Goal: Use online tool/utility: Use online tool/utility

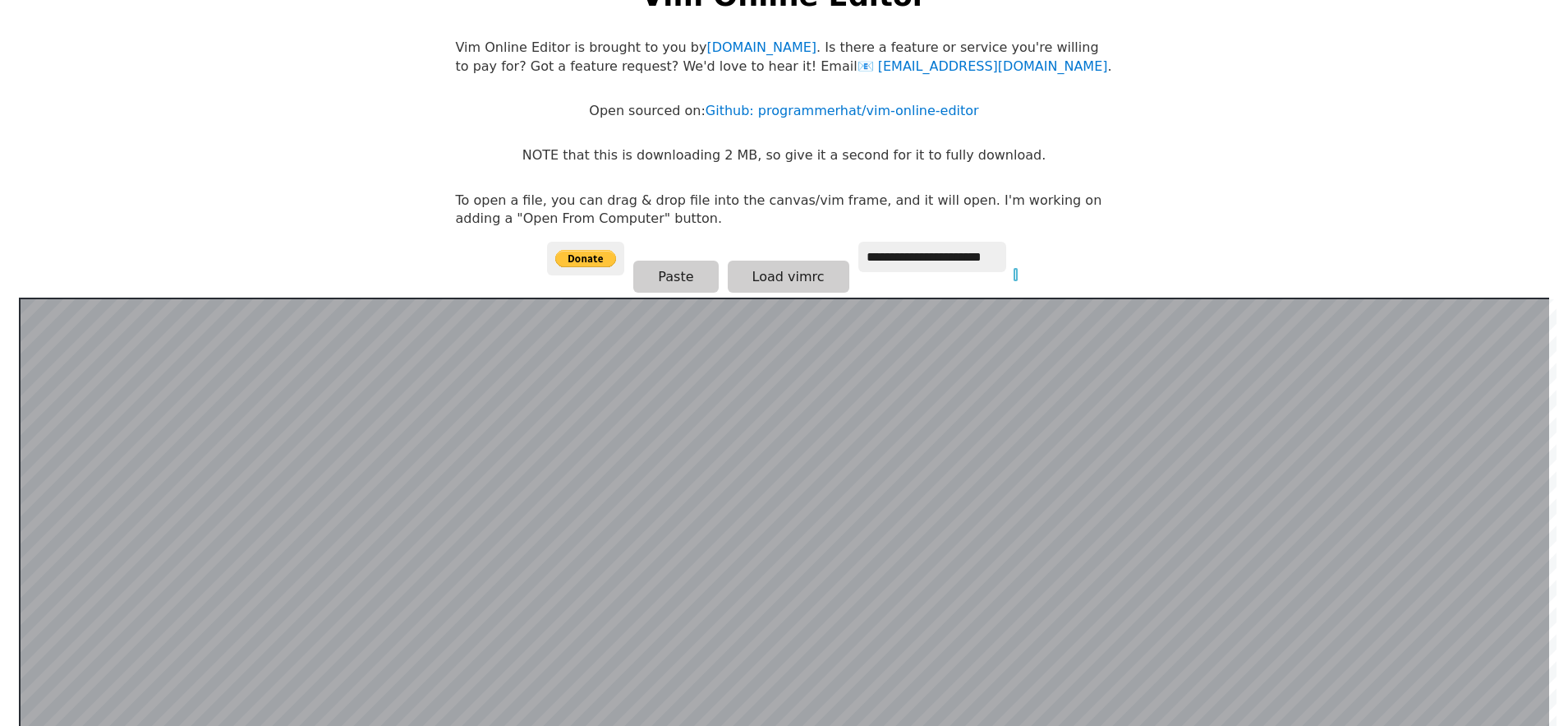
scroll to position [76, 0]
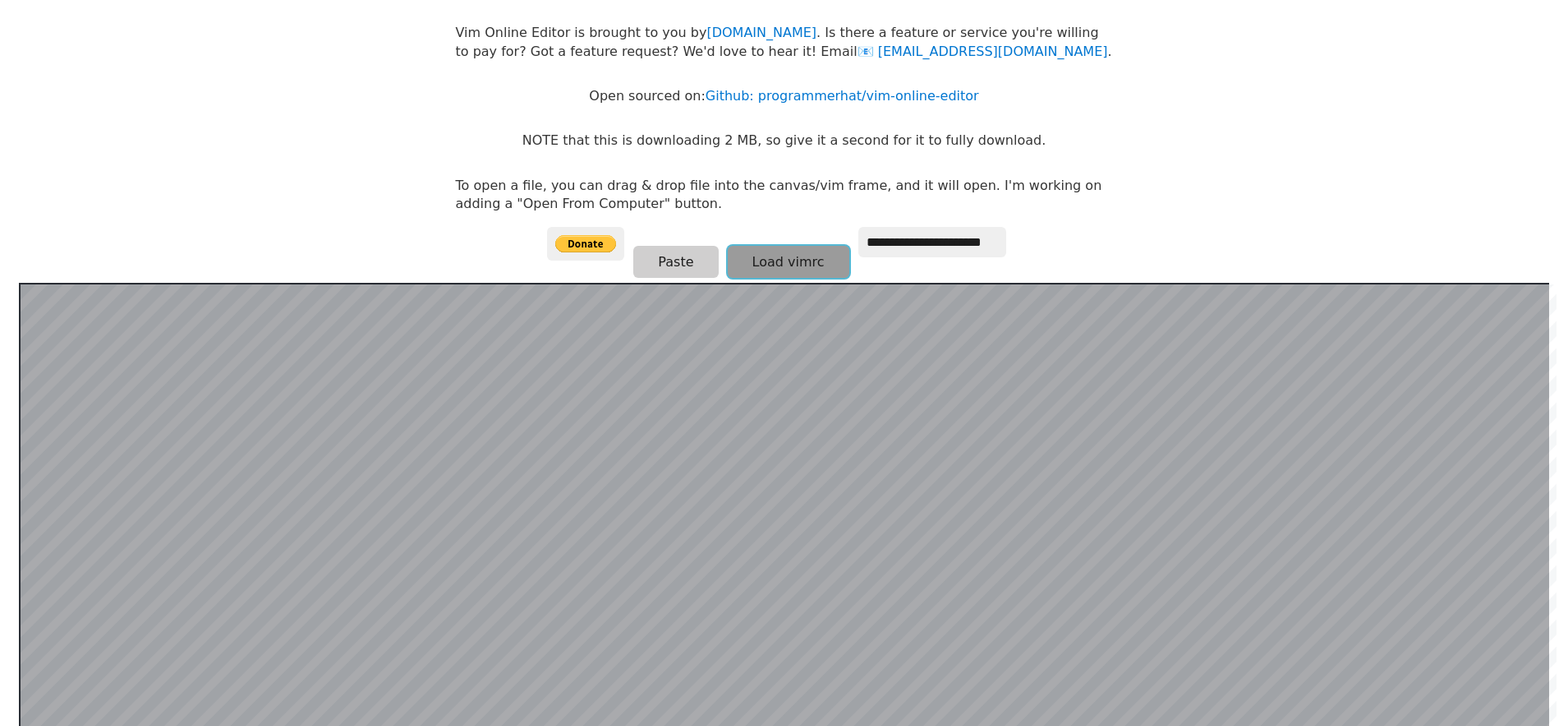
click at [760, 259] on button "Load vimrc" at bounding box center [789, 261] width 122 height 32
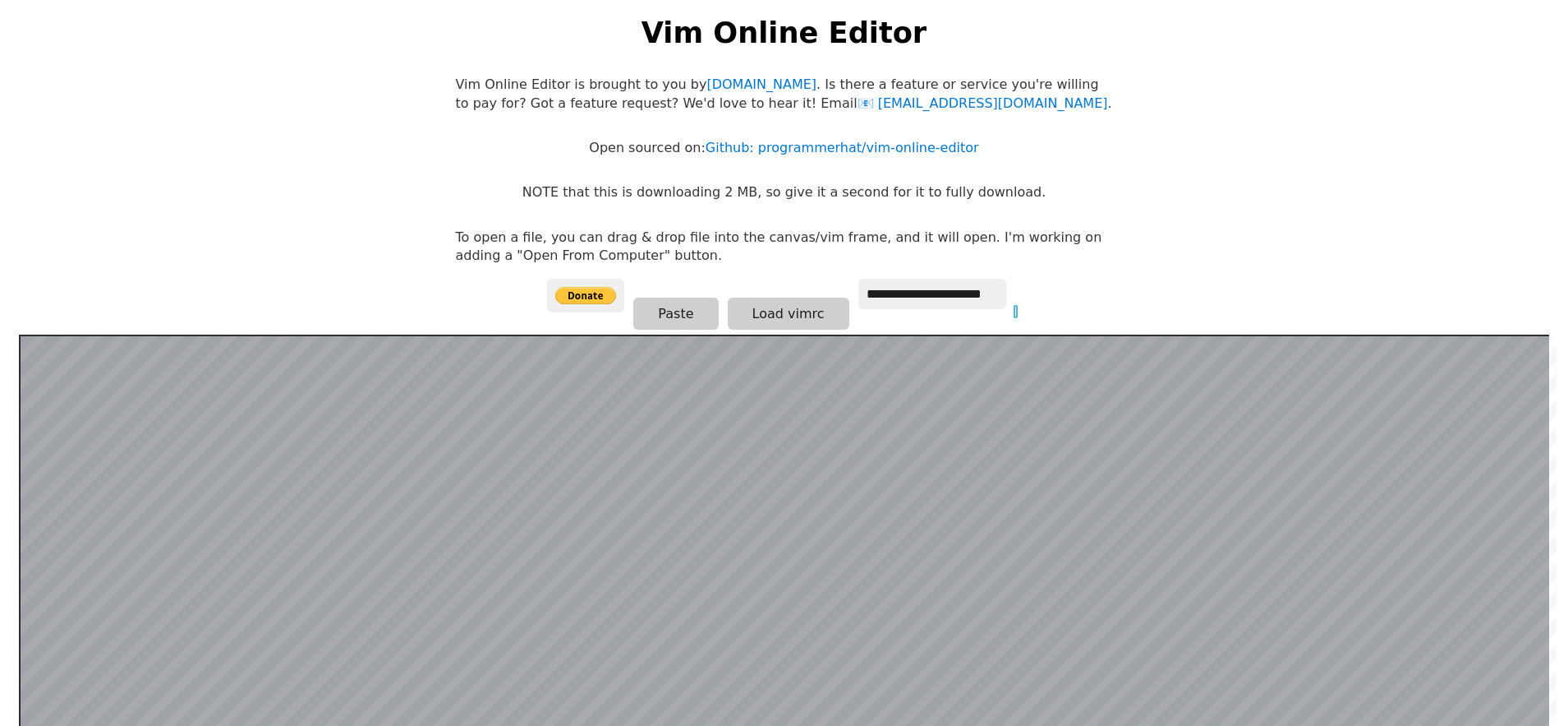
scroll to position [0, 0]
